Goal: Task Accomplishment & Management: Use online tool/utility

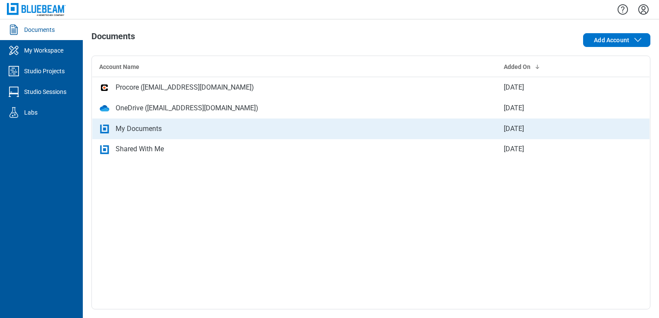
click at [140, 132] on div "My Documents" at bounding box center [139, 129] width 46 height 10
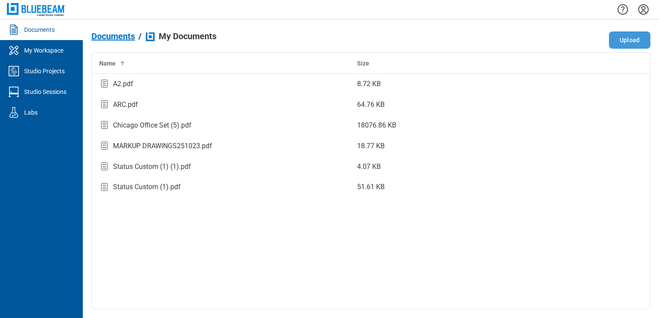
click at [636, 45] on button "Upload" at bounding box center [629, 39] width 41 height 17
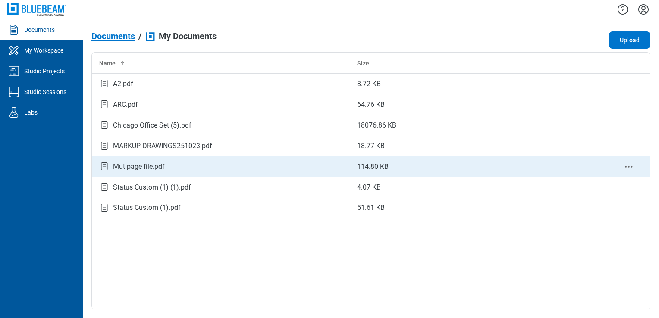
click at [148, 169] on div "Mutipage file.pdf" at bounding box center [139, 167] width 52 height 10
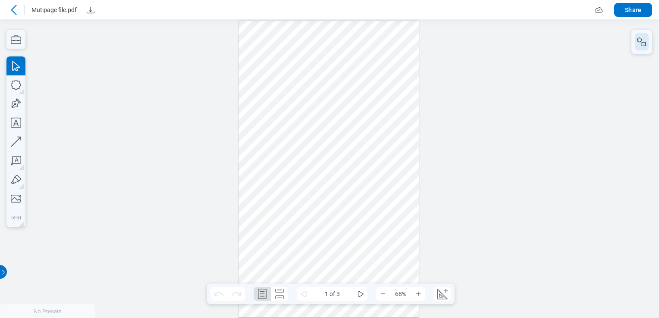
click at [641, 41] on icon "button" at bounding box center [641, 42] width 10 height 10
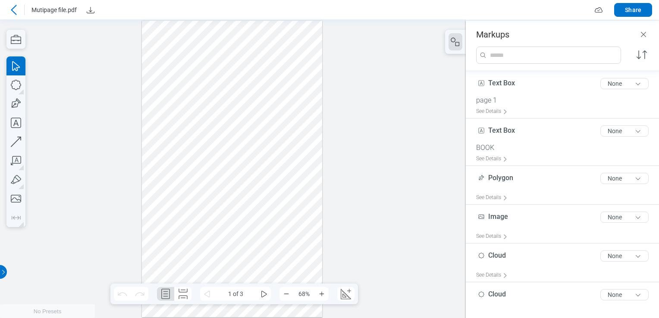
click at [378, 118] on div at bounding box center [232, 168] width 465 height 299
click at [409, 124] on div at bounding box center [232, 168] width 465 height 299
click at [648, 34] on header "Markups" at bounding box center [561, 30] width 193 height 19
click at [647, 34] on icon "Close" at bounding box center [643, 34] width 10 height 10
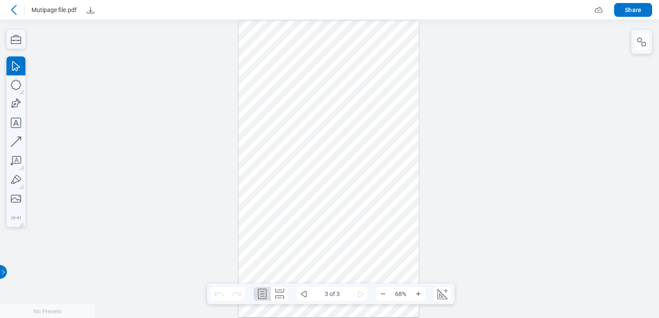
click at [303, 112] on div at bounding box center [328, 169] width 180 height 297
click at [320, 37] on div at bounding box center [328, 169] width 180 height 297
click at [416, 297] on icon "Zoom In" at bounding box center [418, 293] width 7 height 7
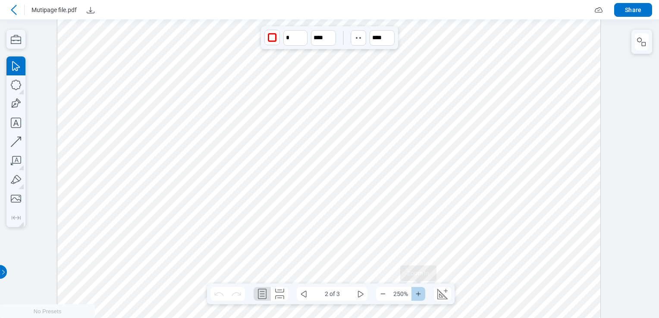
click at [416, 297] on icon "Zoom In" at bounding box center [418, 293] width 7 height 7
click at [646, 49] on button "button" at bounding box center [641, 41] width 14 height 17
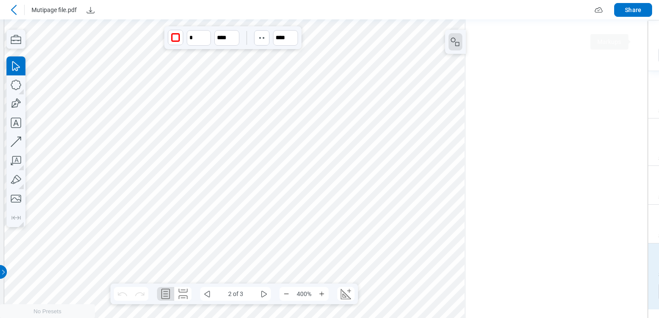
scroll to position [38, 0]
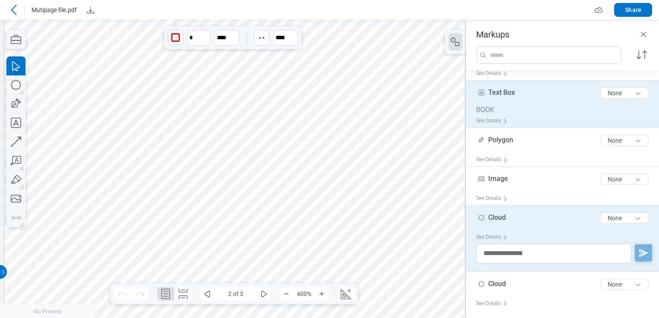
click at [526, 100] on div "Text Box 8 of 300 characters None" at bounding box center [565, 95] width 179 height 22
type input "*"
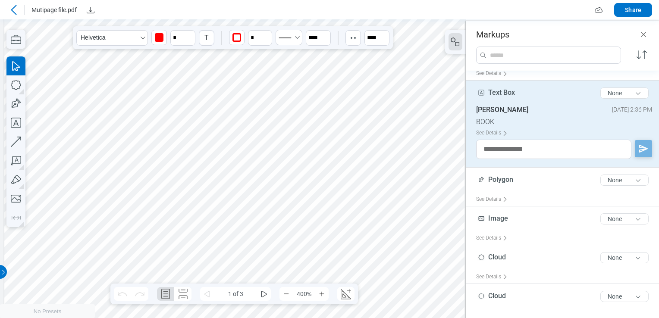
scroll to position [0, 607]
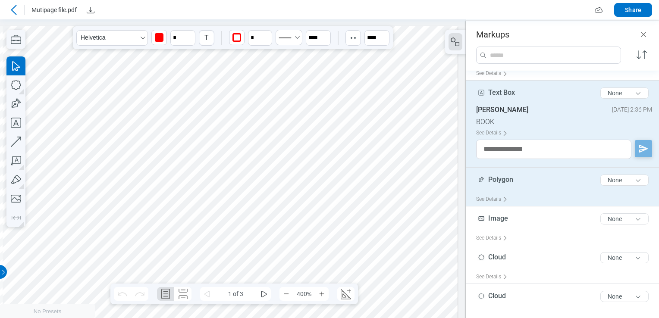
click at [509, 180] on span "Polygon" at bounding box center [500, 179] width 25 height 8
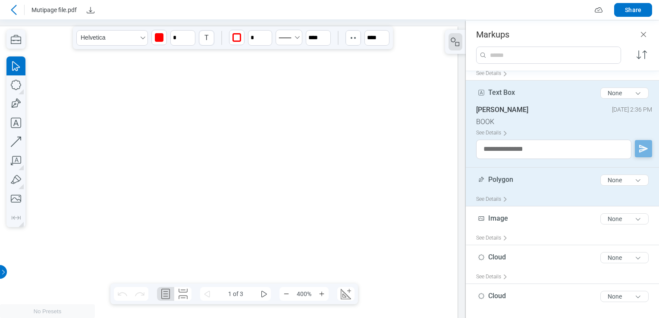
scroll to position [1105, 246]
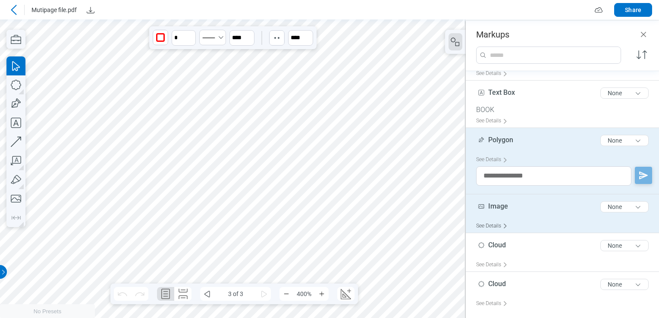
click at [505, 219] on div "See Details" at bounding box center [493, 225] width 35 height 13
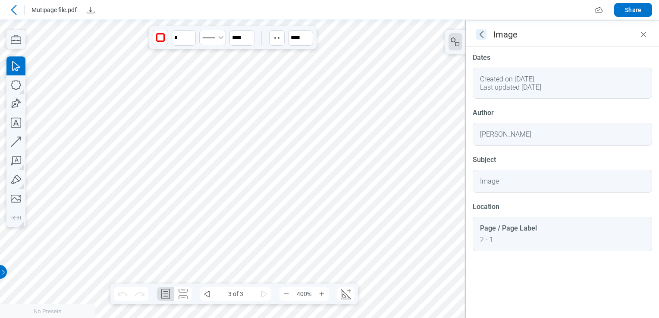
click at [483, 36] on icon "goBack" at bounding box center [481, 34] width 10 height 10
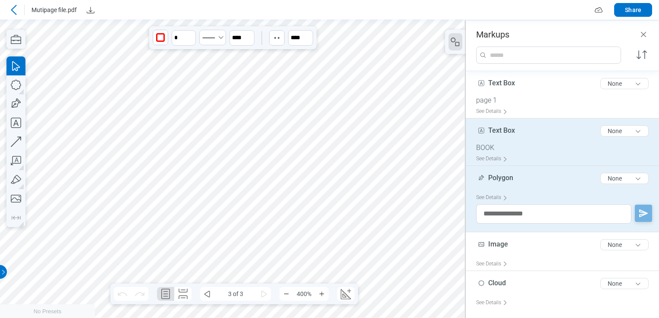
scroll to position [38, 0]
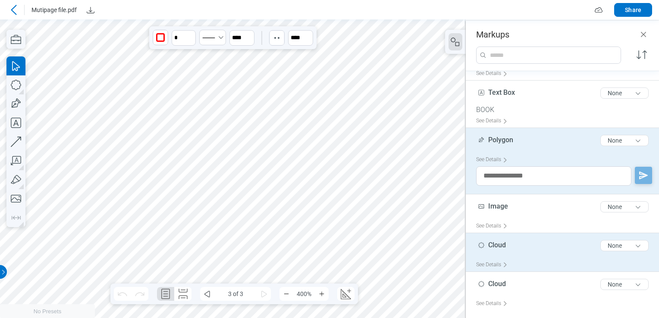
click at [532, 253] on div "Cloud 5 of 300 characters None" at bounding box center [565, 248] width 179 height 22
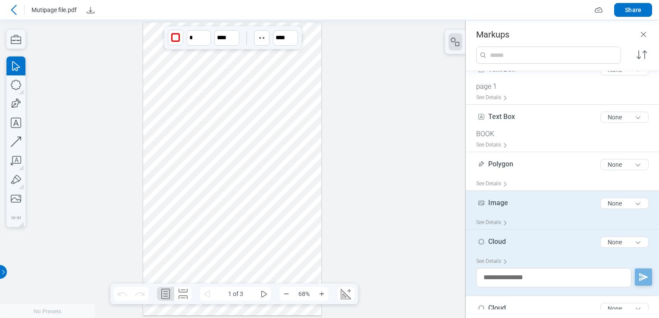
scroll to position [0, 0]
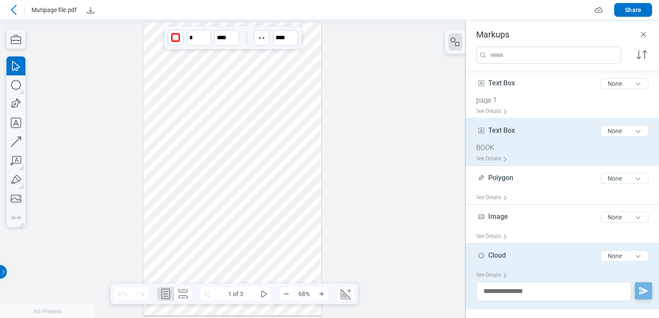
click at [497, 149] on div "BOOK" at bounding box center [565, 148] width 179 height 9
type input "*"
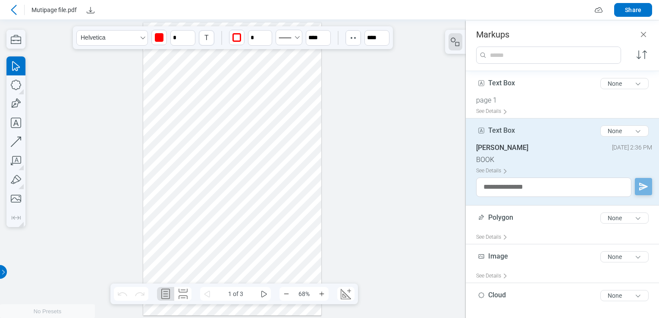
click at [228, 128] on div at bounding box center [232, 168] width 178 height 293
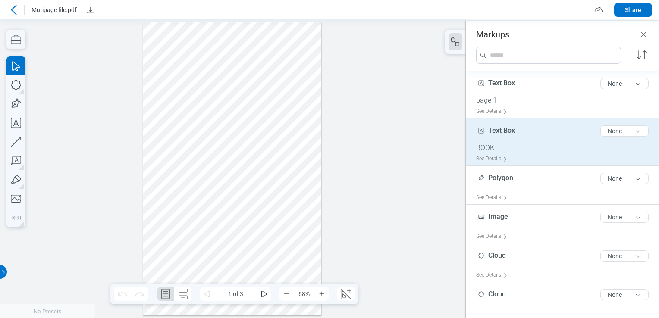
click at [256, 292] on span "1 of 3" at bounding box center [235, 294] width 43 height 14
click at [260, 291] on icon "some" at bounding box center [264, 294] width 10 height 10
click at [326, 294] on button "Zoom In" at bounding box center [322, 294] width 14 height 14
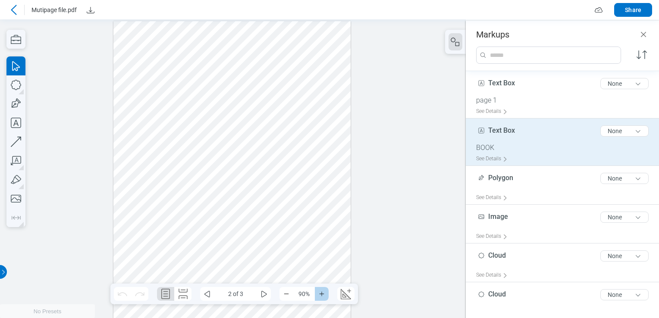
click at [326, 294] on button "Zoom In" at bounding box center [322, 294] width 14 height 14
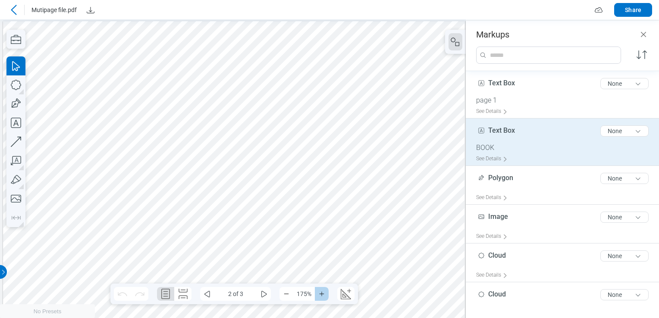
click at [326, 294] on button "Zoom In" at bounding box center [322, 294] width 14 height 14
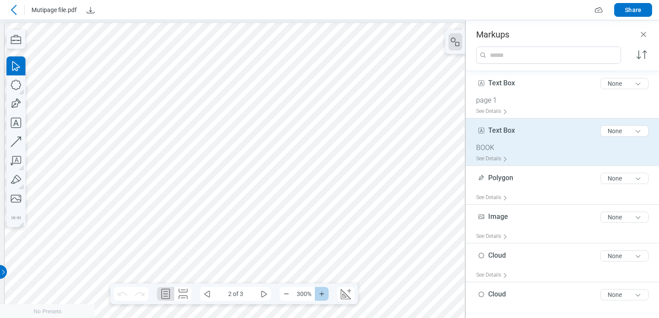
scroll to position [5, 4]
click at [501, 146] on div "BOOK" at bounding box center [565, 148] width 179 height 9
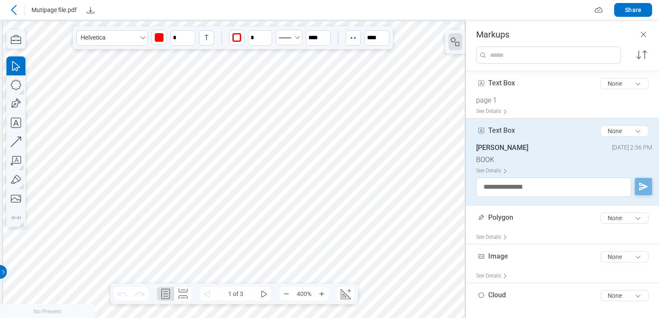
scroll to position [0, 607]
drag, startPoint x: 380, startPoint y: 171, endPoint x: 373, endPoint y: 175, distance: 8.1
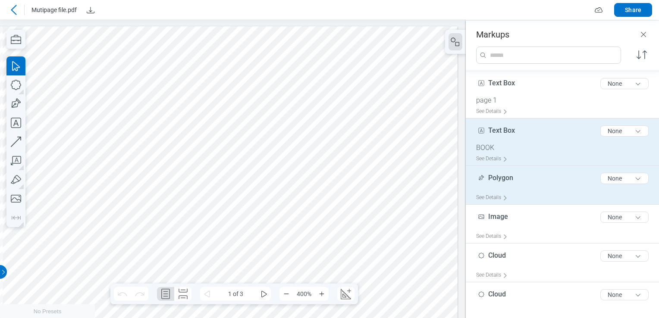
click at [529, 195] on div "See Details" at bounding box center [565, 197] width 179 height 13
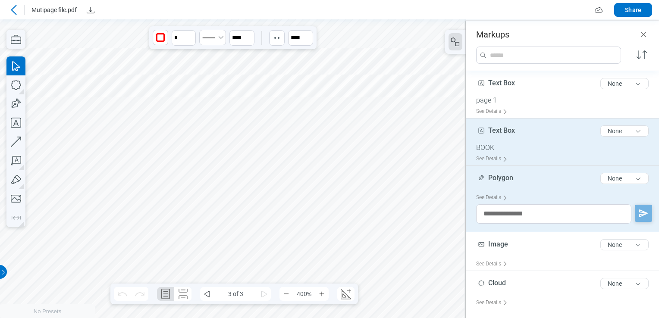
scroll to position [1062, 246]
click at [478, 141] on div "Text Box 8 of 300 characters None" at bounding box center [565, 133] width 179 height 22
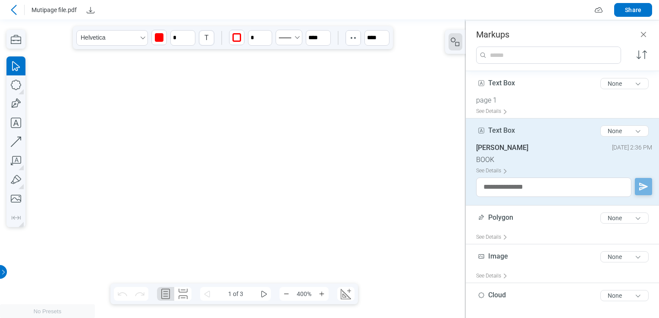
scroll to position [0, 607]
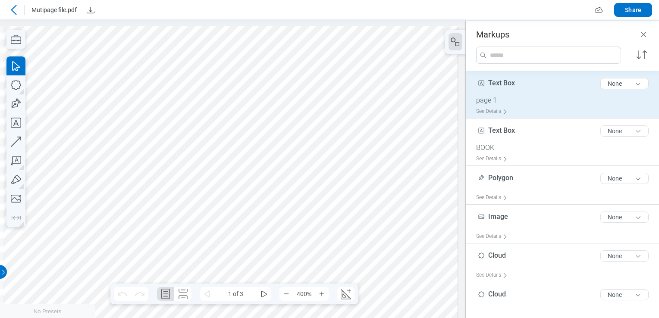
click at [498, 89] on div "Text Box 8 of 300 characters None" at bounding box center [565, 86] width 179 height 22
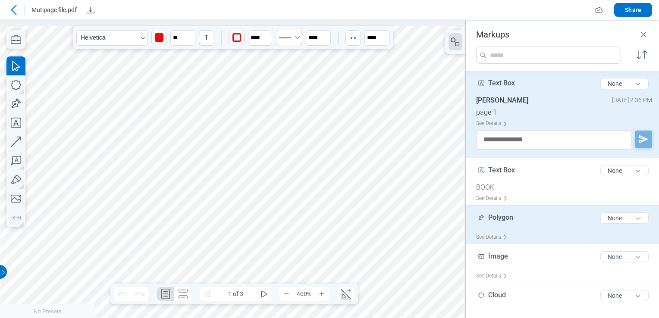
click at [518, 226] on div "Polygon 7 of 300 characters None" at bounding box center [565, 220] width 179 height 22
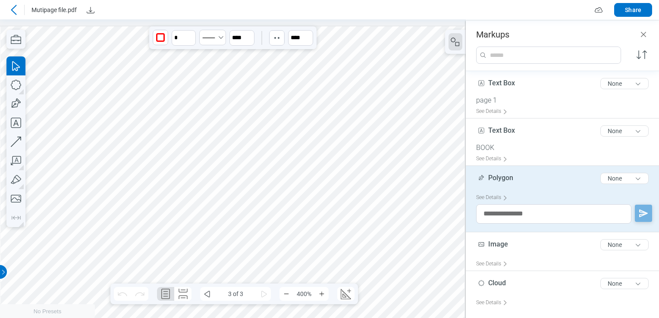
scroll to position [1105, 246]
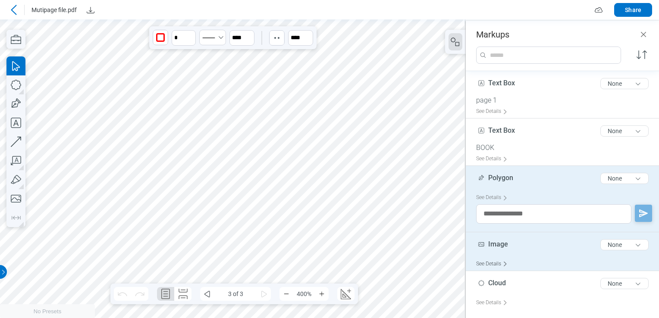
click at [498, 260] on div "See Details" at bounding box center [493, 263] width 35 height 13
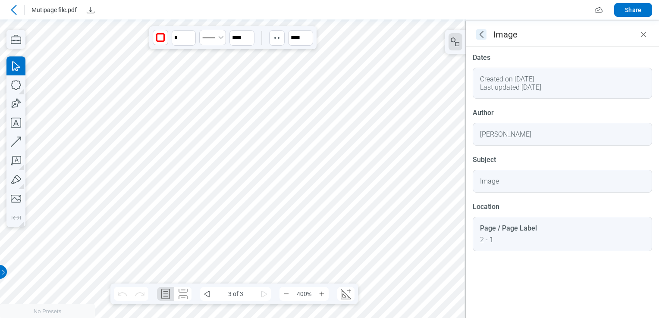
click at [480, 33] on icon "goBack" at bounding box center [481, 34] width 10 height 10
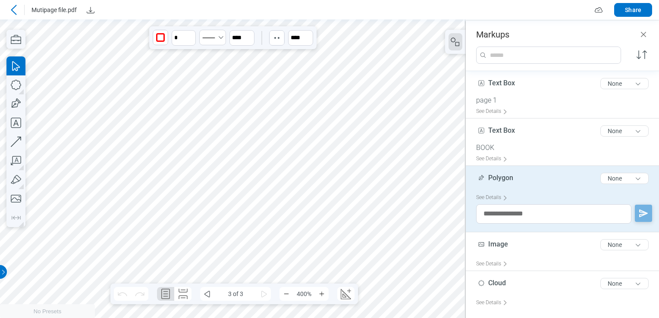
scroll to position [38, 0]
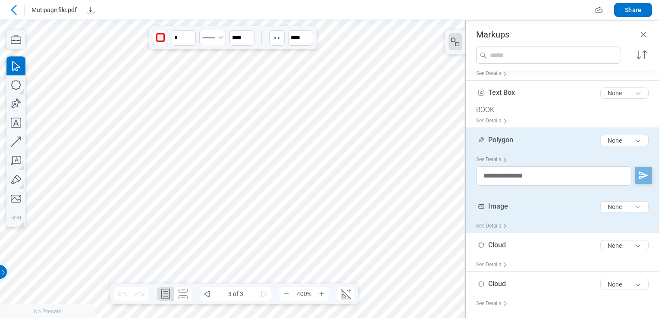
click at [491, 204] on span "Image" at bounding box center [498, 206] width 20 height 8
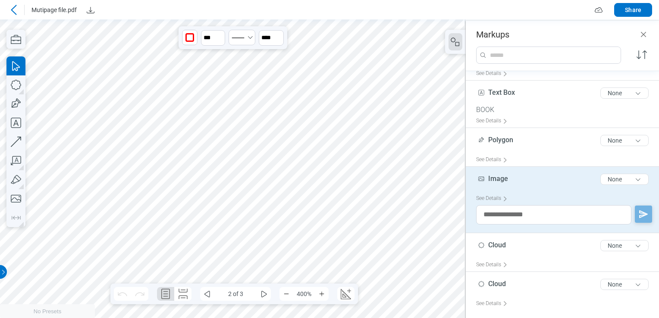
scroll to position [6, 604]
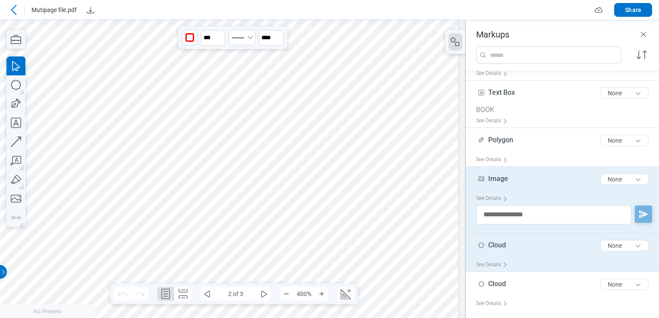
click at [497, 244] on span "Cloud" at bounding box center [497, 245] width 18 height 8
type input "*"
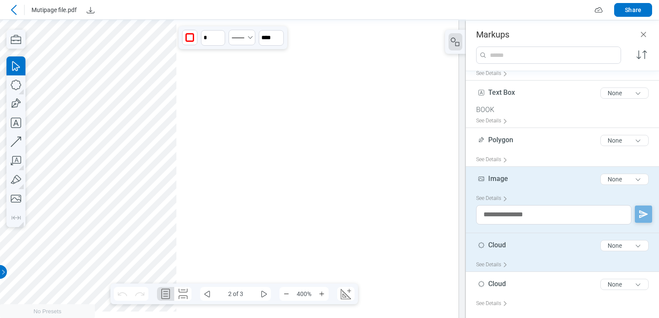
scroll to position [0, 314]
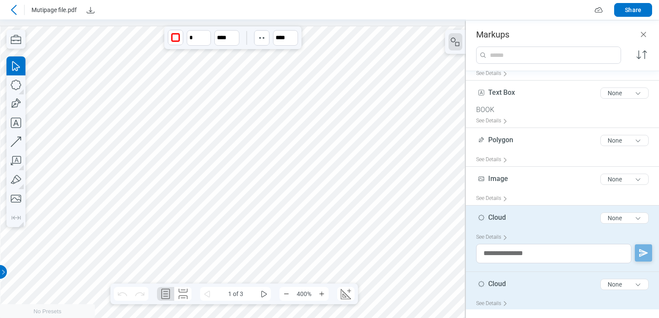
click at [493, 281] on span "Cloud" at bounding box center [497, 284] width 18 height 8
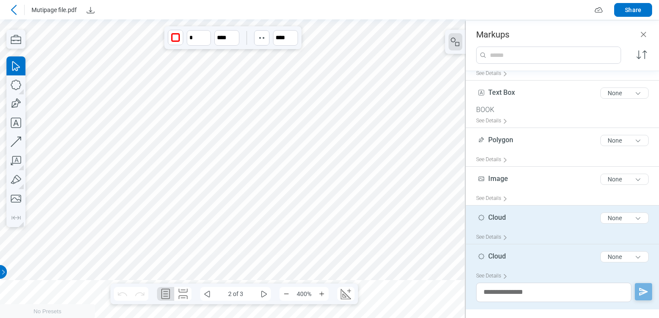
scroll to position [728, 245]
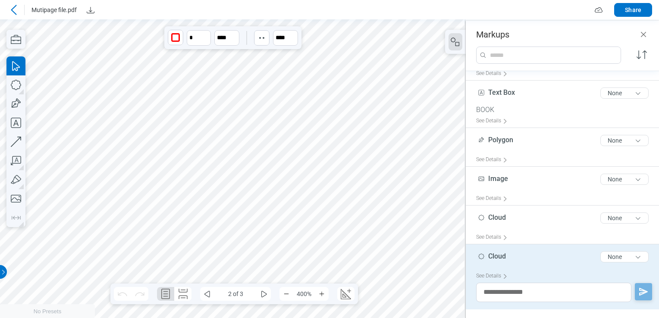
click at [172, 95] on div at bounding box center [289, 167] width 1055 height 1738
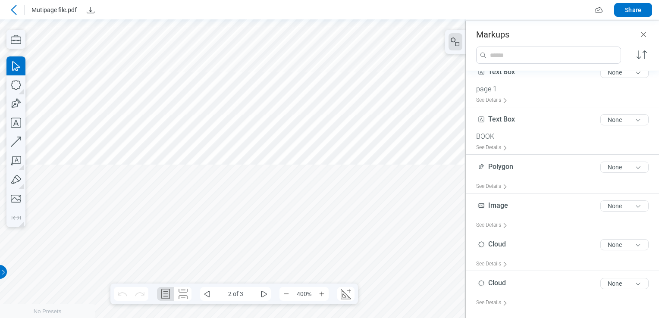
scroll to position [642, 245]
click at [13, 9] on icon at bounding box center [14, 10] width 10 height 10
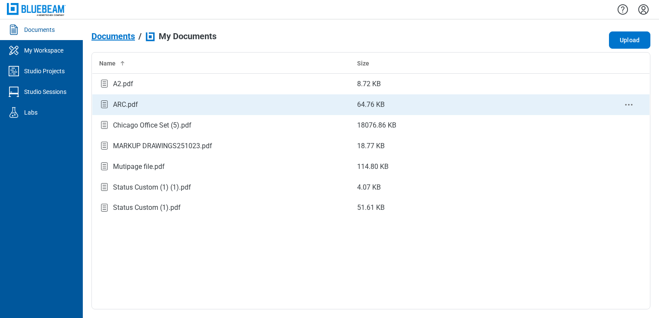
click at [127, 105] on div "ARC.pdf" at bounding box center [125, 105] width 25 height 10
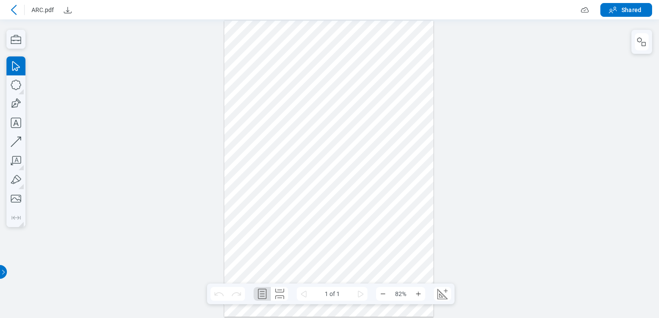
click at [267, 56] on div at bounding box center [328, 169] width 209 height 296
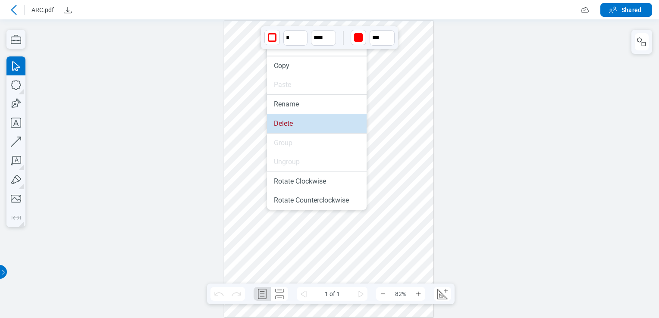
drag, startPoint x: 295, startPoint y: 124, endPoint x: 302, endPoint y: 95, distance: 29.8
click at [295, 124] on li "Delete" at bounding box center [317, 123] width 100 height 19
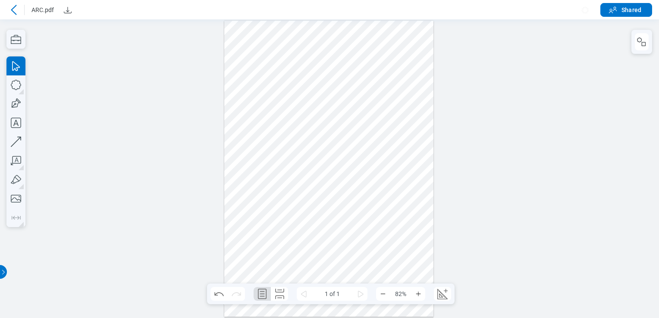
drag, startPoint x: 273, startPoint y: 157, endPoint x: 377, endPoint y: 217, distance: 119.7
click at [377, 217] on div at bounding box center [328, 169] width 209 height 296
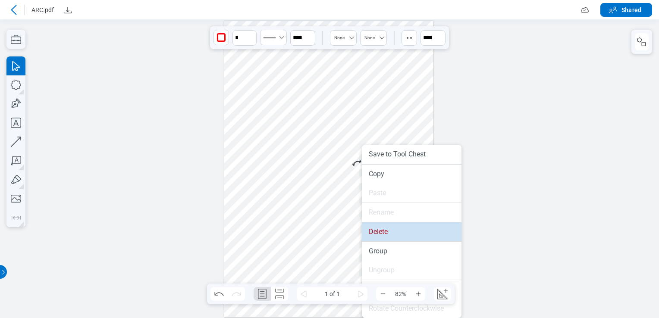
drag, startPoint x: 374, startPoint y: 238, endPoint x: 375, endPoint y: 218, distance: 20.3
click at [374, 238] on li "Delete" at bounding box center [412, 231] width 100 height 19
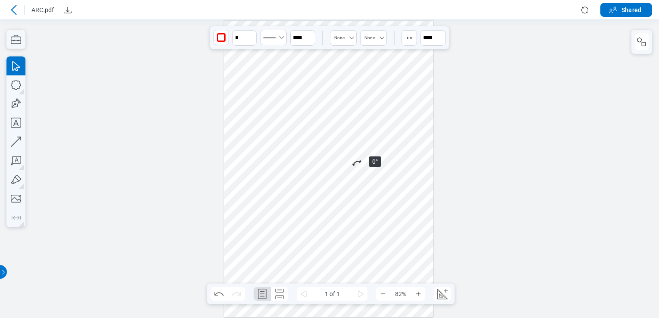
click at [353, 165] on div at bounding box center [328, 169] width 209 height 296
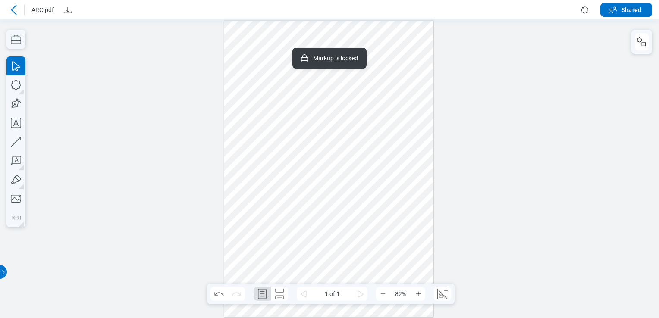
drag, startPoint x: 349, startPoint y: 112, endPoint x: 362, endPoint y: 125, distance: 18.3
click at [362, 125] on div at bounding box center [328, 169] width 209 height 296
drag, startPoint x: 324, startPoint y: 156, endPoint x: 296, endPoint y: 168, distance: 30.2
click at [324, 157] on div at bounding box center [328, 169] width 209 height 296
click at [293, 172] on div at bounding box center [328, 169] width 209 height 296
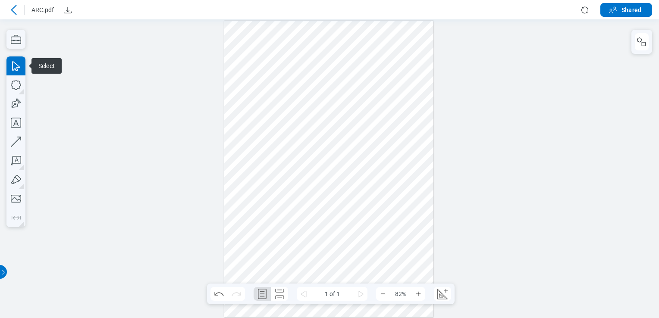
click at [25, 66] on div "Select" at bounding box center [15, 141] width 19 height 171
click at [53, 94] on div at bounding box center [329, 168] width 659 height 299
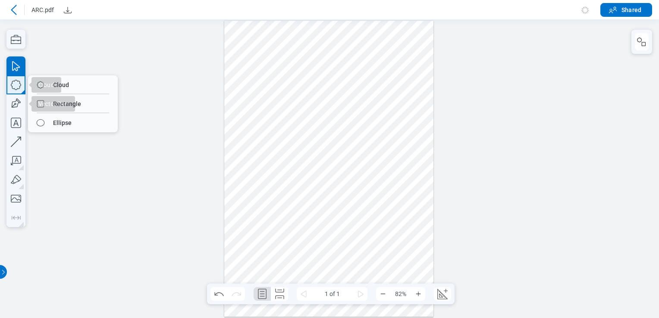
click at [16, 123] on div "Cloud Cloud Rectangle Ellipse Vector Pen" at bounding box center [15, 141] width 19 height 171
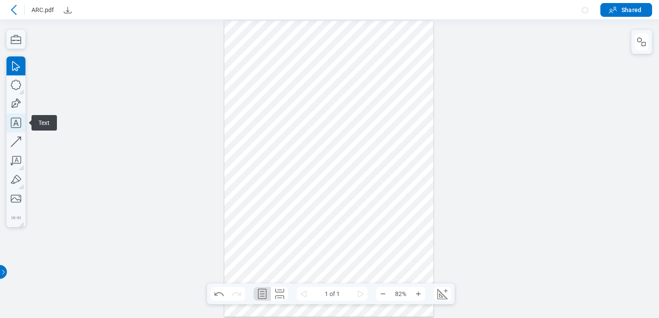
click at [16, 123] on icon "button" at bounding box center [15, 122] width 19 height 19
click at [234, 125] on div at bounding box center [328, 169] width 209 height 296
click at [259, 137] on div at bounding box center [328, 169] width 209 height 296
click at [20, 121] on icon "button" at bounding box center [15, 122] width 19 height 19
click at [239, 146] on div at bounding box center [328, 169] width 209 height 296
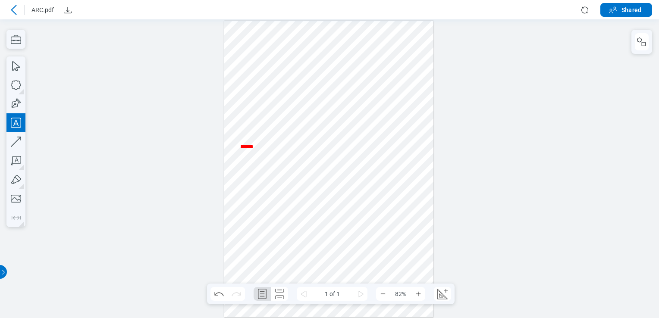
click at [369, 200] on div at bounding box center [328, 169] width 209 height 296
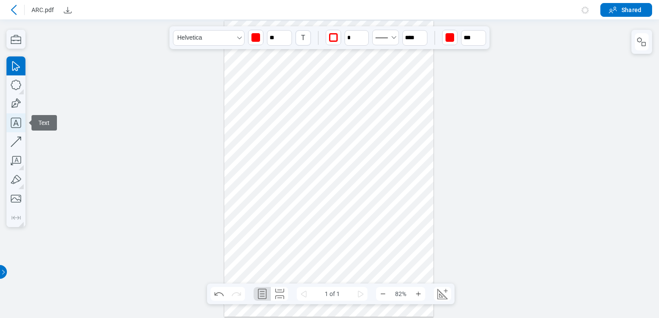
click at [14, 128] on icon "button" at bounding box center [15, 122] width 19 height 19
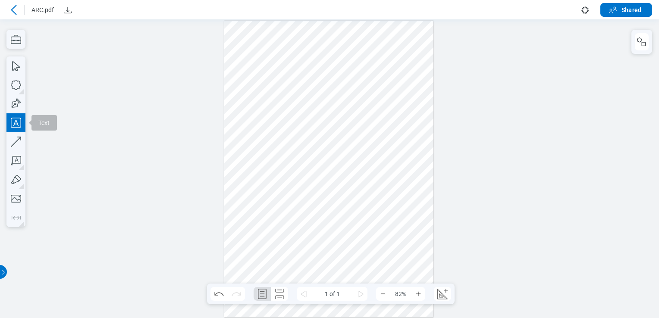
click at [305, 167] on div at bounding box center [328, 169] width 209 height 296
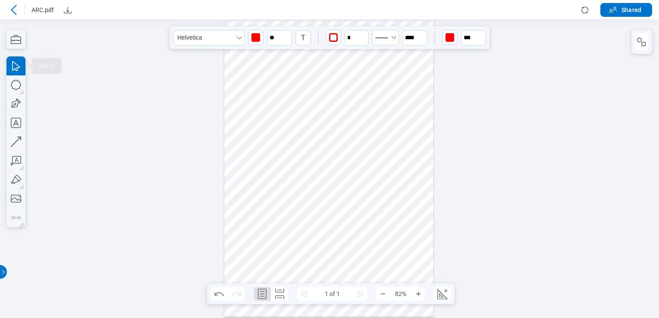
click at [404, 192] on div at bounding box center [328, 169] width 209 height 296
click at [647, 39] on button "button" at bounding box center [641, 41] width 14 height 17
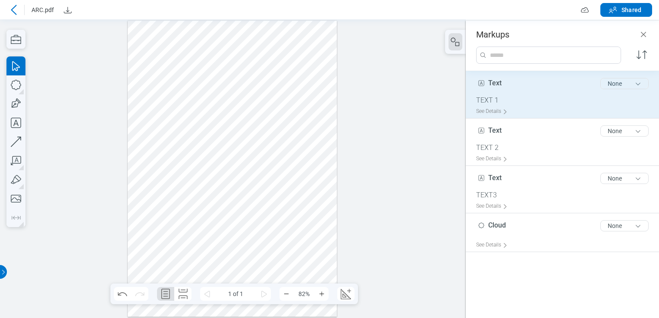
click at [617, 87] on button "None" at bounding box center [624, 83] width 48 height 11
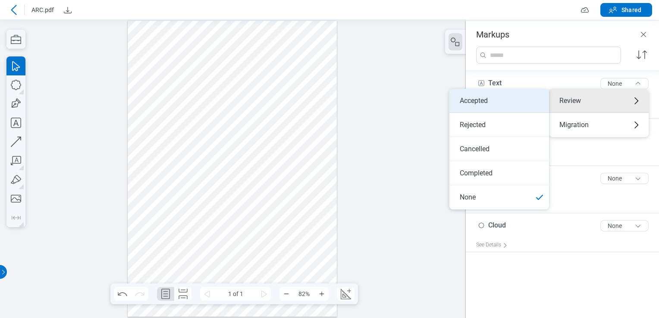
click at [513, 108] on li "Accepted" at bounding box center [499, 101] width 100 height 24
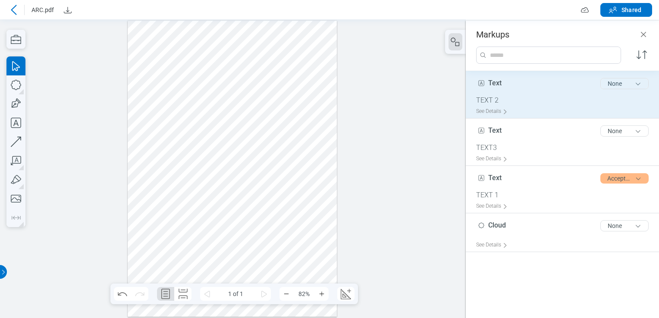
click at [614, 83] on button "None" at bounding box center [624, 83] width 48 height 11
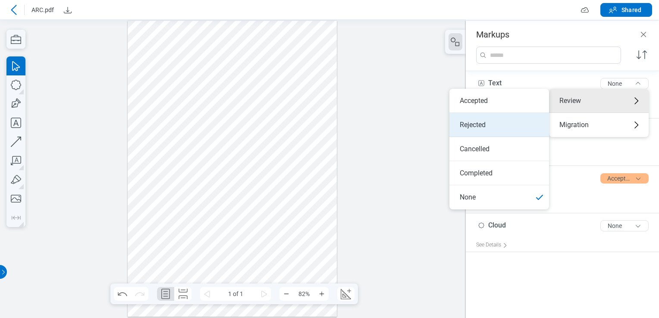
click at [503, 126] on li "Rejected" at bounding box center [499, 125] width 100 height 24
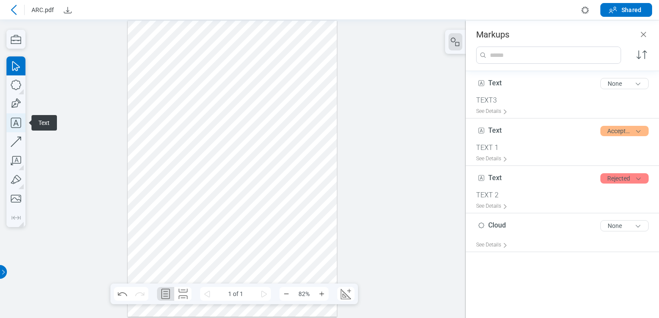
click at [16, 125] on icon "button" at bounding box center [15, 122] width 19 height 19
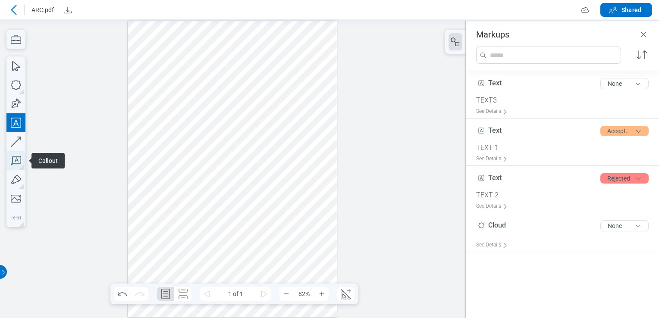
click at [19, 164] on icon "button" at bounding box center [15, 160] width 19 height 19
click at [188, 179] on div at bounding box center [232, 169] width 209 height 296
click at [218, 204] on div at bounding box center [232, 169] width 209 height 296
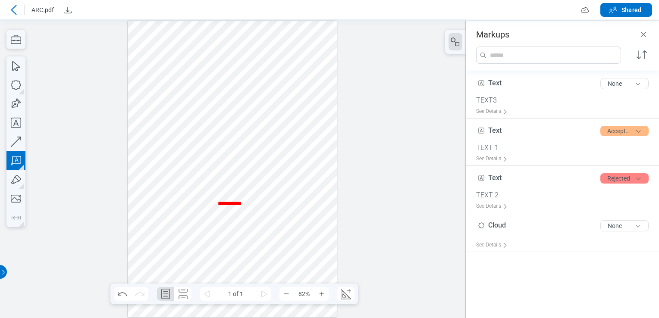
click at [234, 219] on div at bounding box center [232, 169] width 209 height 296
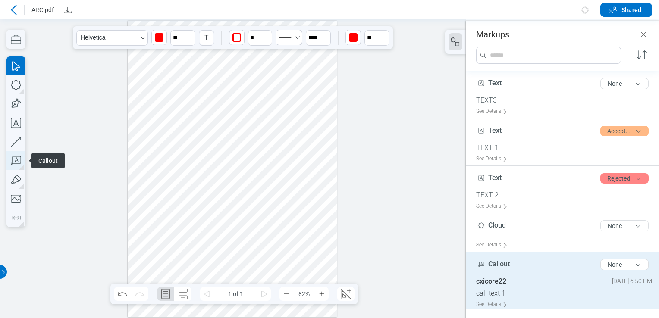
click at [13, 162] on icon "button" at bounding box center [15, 160] width 19 height 19
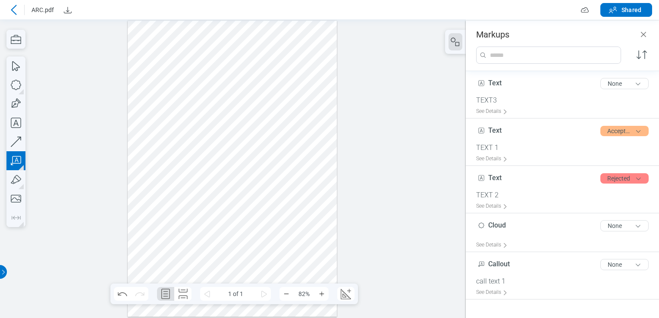
click at [255, 154] on div at bounding box center [232, 169] width 209 height 296
click at [267, 184] on div at bounding box center [232, 169] width 209 height 296
click at [283, 272] on div at bounding box center [232, 169] width 209 height 296
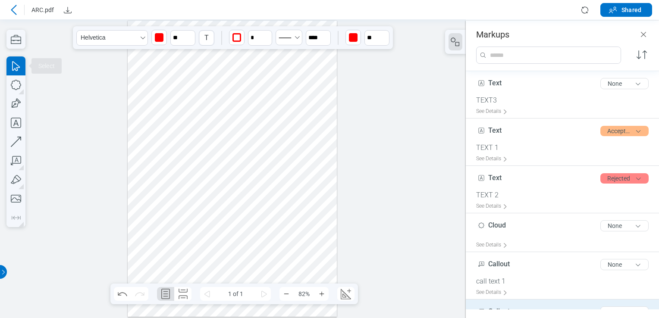
scroll to position [76, 0]
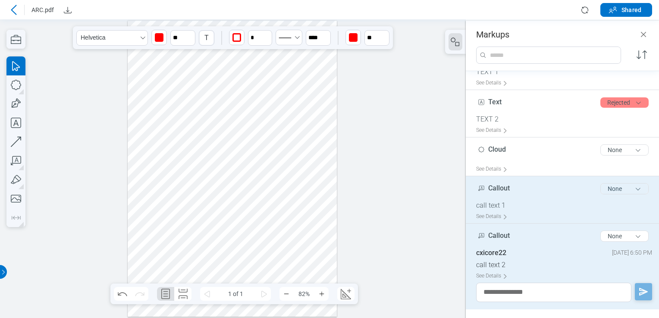
click at [628, 187] on button "None" at bounding box center [624, 188] width 48 height 11
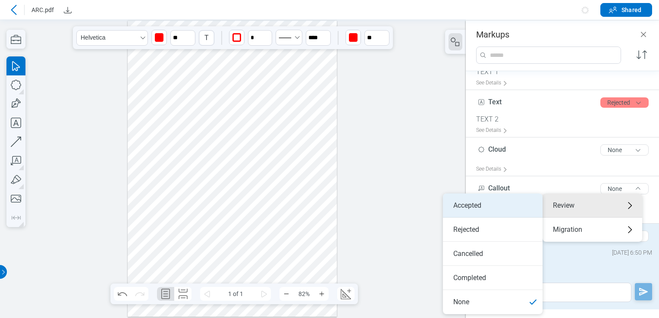
click at [524, 208] on li "Accepted" at bounding box center [493, 206] width 100 height 24
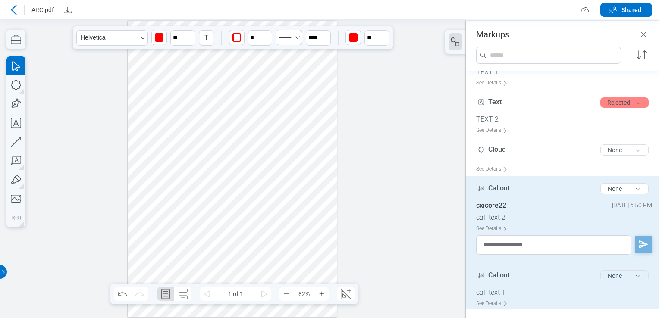
click at [621, 275] on button "None" at bounding box center [624, 275] width 48 height 11
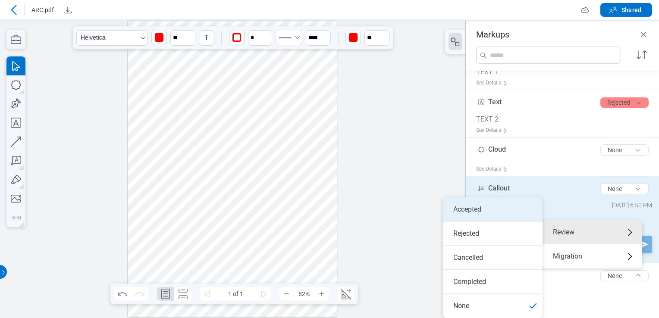
click at [483, 211] on li "Accepted" at bounding box center [493, 209] width 100 height 24
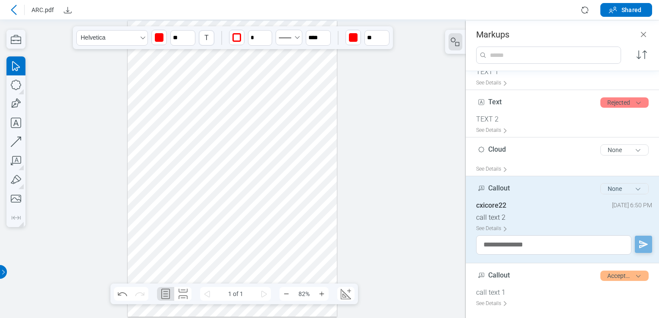
click at [634, 190] on button "None" at bounding box center [624, 188] width 48 height 11
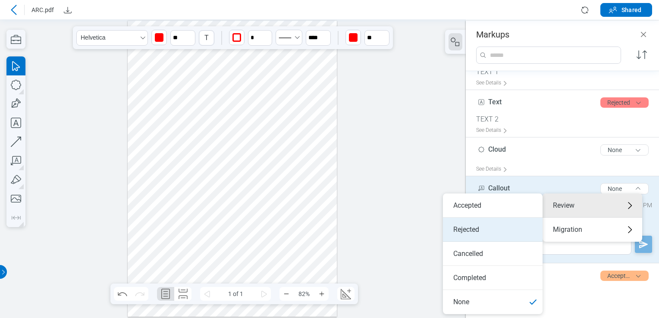
drag, startPoint x: 484, startPoint y: 229, endPoint x: 403, endPoint y: 208, distance: 83.6
click at [484, 229] on li "Rejected" at bounding box center [493, 230] width 100 height 24
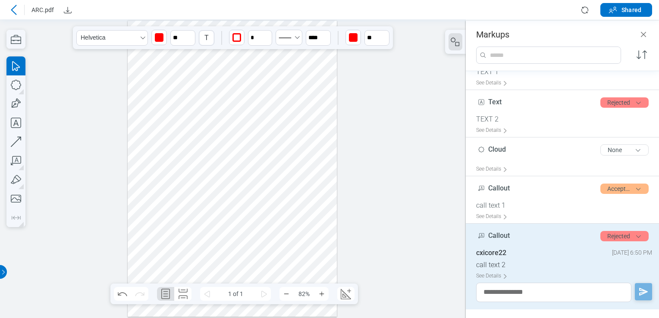
click at [392, 200] on div at bounding box center [232, 168] width 465 height 299
click at [641, 54] on icon "button" at bounding box center [641, 55] width 14 height 14
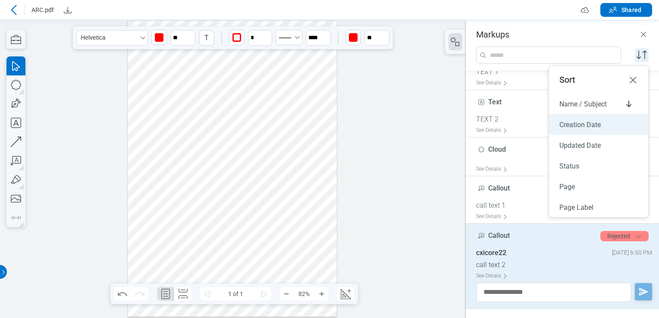
click at [598, 122] on span "Creation Date" at bounding box center [579, 125] width 41 height 8
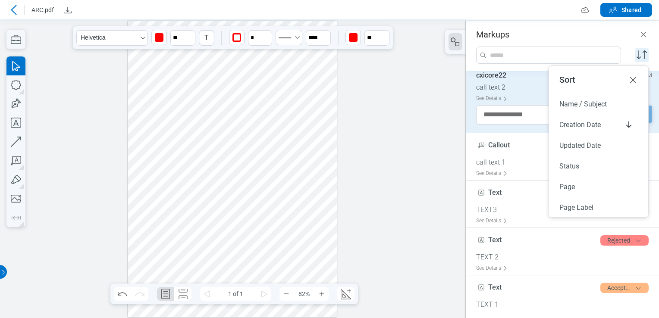
scroll to position [0, 0]
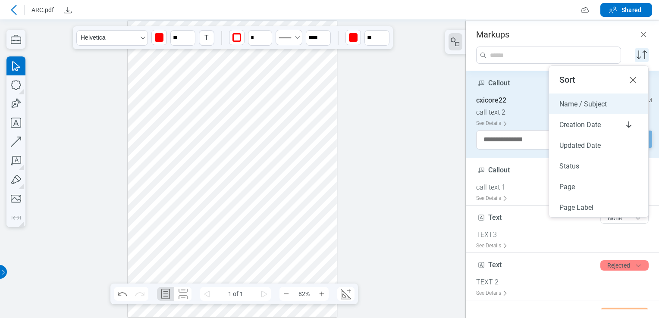
click at [600, 104] on span "Name / Subject" at bounding box center [582, 104] width 47 height 8
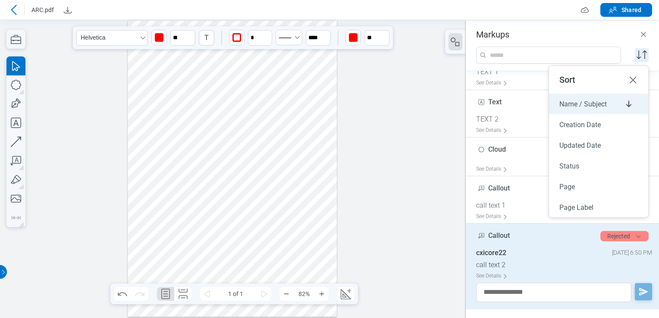
click at [600, 104] on span "Name / Subject" at bounding box center [582, 104] width 47 height 8
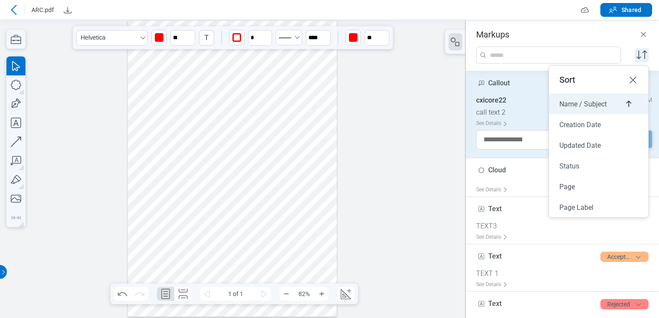
click at [600, 104] on span "Name / Subject" at bounding box center [582, 104] width 47 height 8
